Goal: Information Seeking & Learning: Understand process/instructions

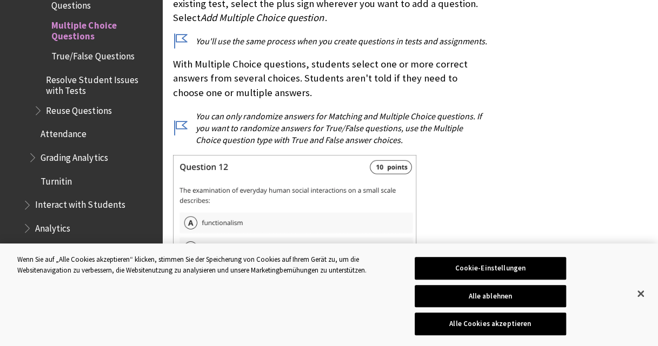
scroll to position [423, 0]
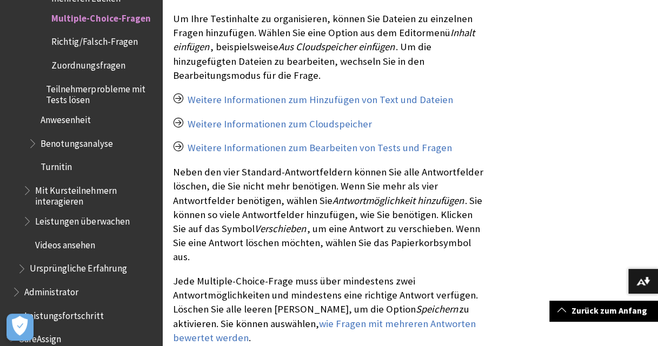
scroll to position [1125, 0]
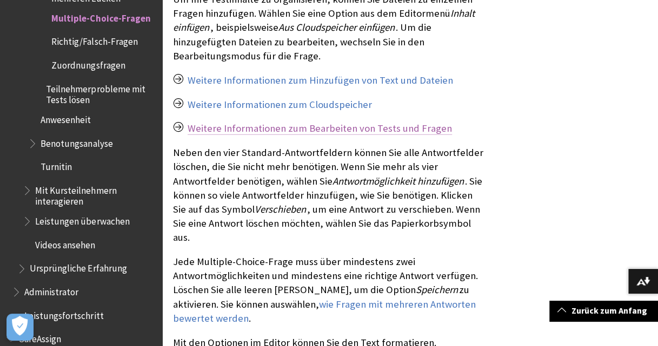
click at [423, 126] on link "Weitere Informationen zum Bearbeiten von Tests und Fragen" at bounding box center [320, 128] width 264 height 13
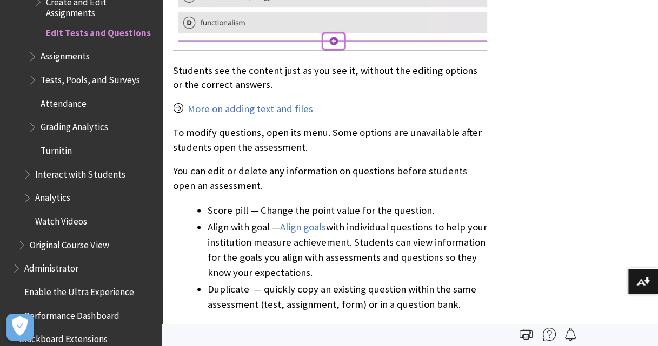
scroll to position [582, 0]
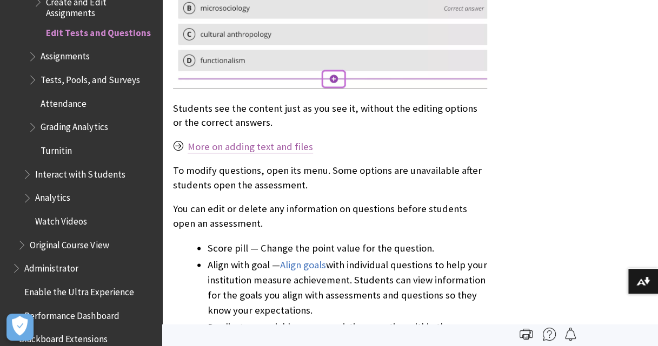
click at [305, 148] on link "More on adding text and files" at bounding box center [250, 147] width 125 height 13
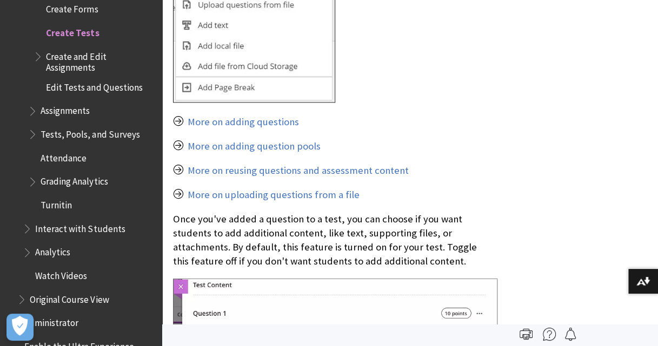
scroll to position [2424, 0]
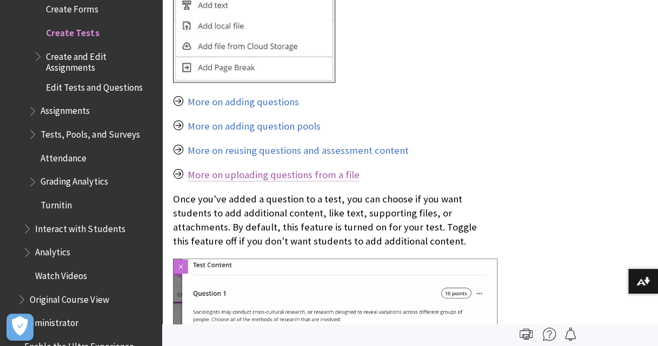
click at [305, 175] on link "More on uploading questions from a file" at bounding box center [274, 175] width 172 height 13
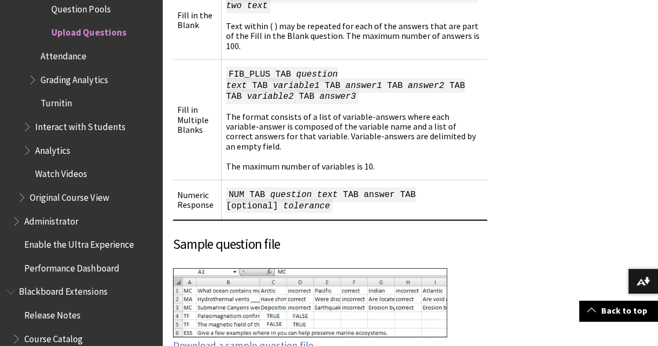
scroll to position [1470, 0]
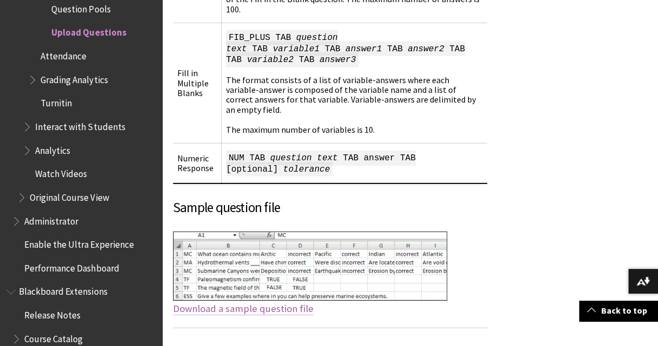
click at [293, 303] on link "Download a sample question file" at bounding box center [243, 309] width 141 height 13
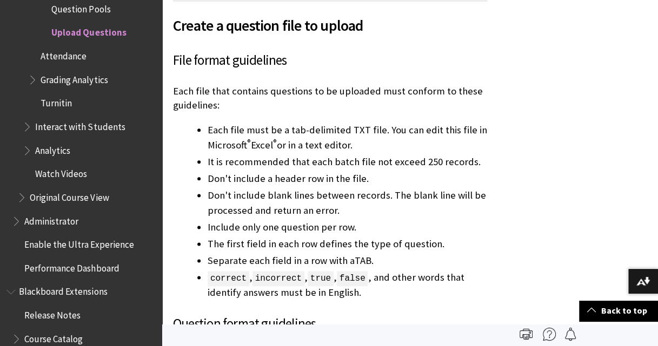
scroll to position [541, 0]
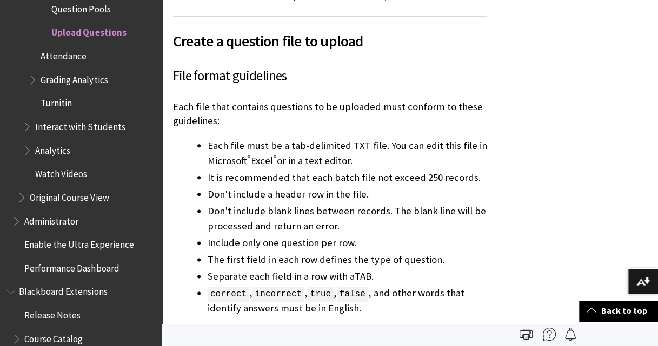
click at [178, 43] on span "Create a question file to upload" at bounding box center [330, 41] width 314 height 23
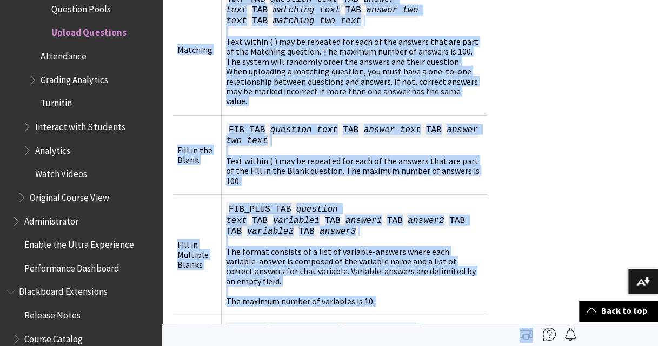
scroll to position [1297, 0]
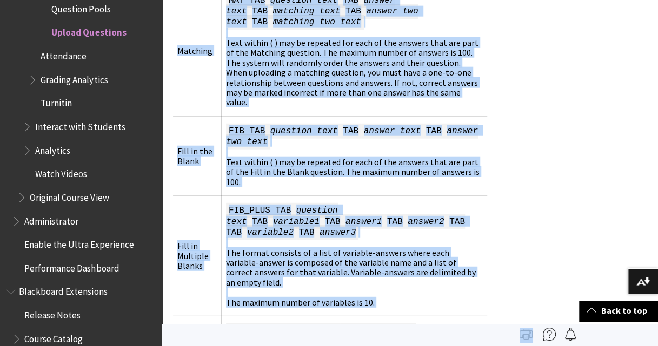
drag, startPoint x: 176, startPoint y: 41, endPoint x: 307, endPoint y: 331, distance: 318.1
click at [307, 331] on div "Skip to main content Help Center English عربية Català Cymraeg Deutsch Español S…" at bounding box center [329, 75] width 658 height 2745
copy div "Loremi d sitametc adip el seddoe Temp incidi utlaboreet Dolo magn aliq enimadmi…"
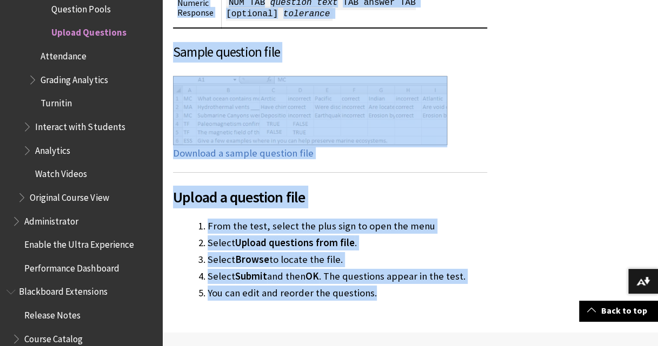
scroll to position [1665, 0]
